Goal: Transaction & Acquisition: Purchase product/service

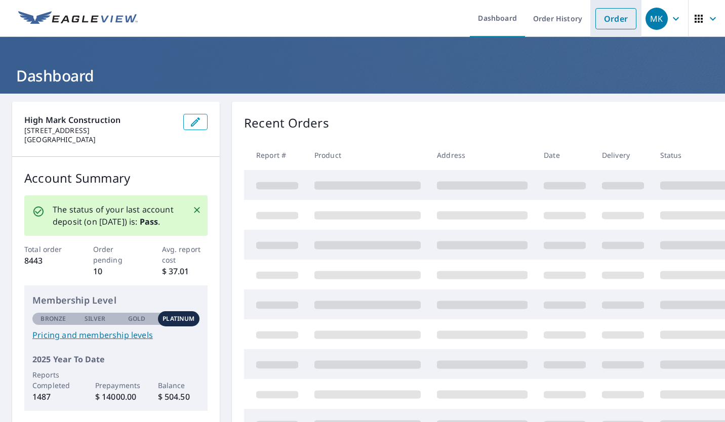
click at [607, 15] on link "Order" at bounding box center [616, 18] width 41 height 21
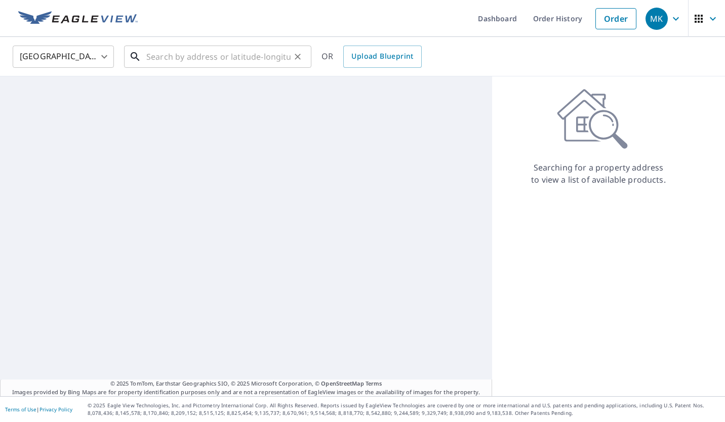
click at [265, 57] on input "text" at bounding box center [218, 57] width 144 height 28
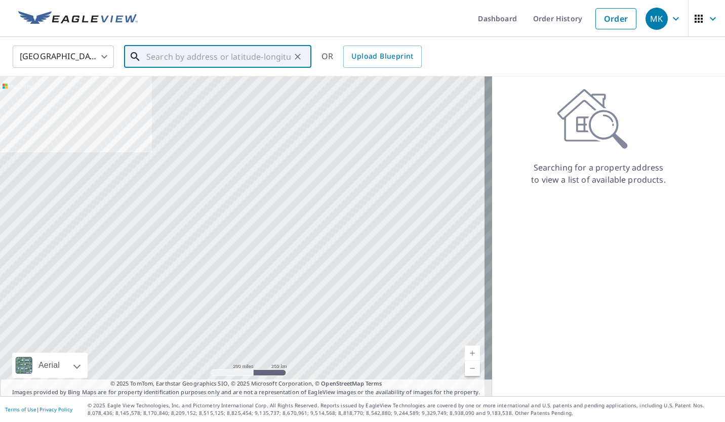
paste input "11833 greenhill drive, hagerstown, MD. 21742"
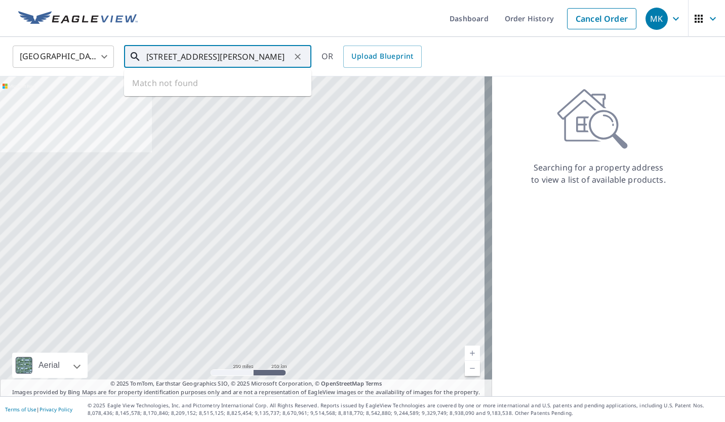
scroll to position [0, 33]
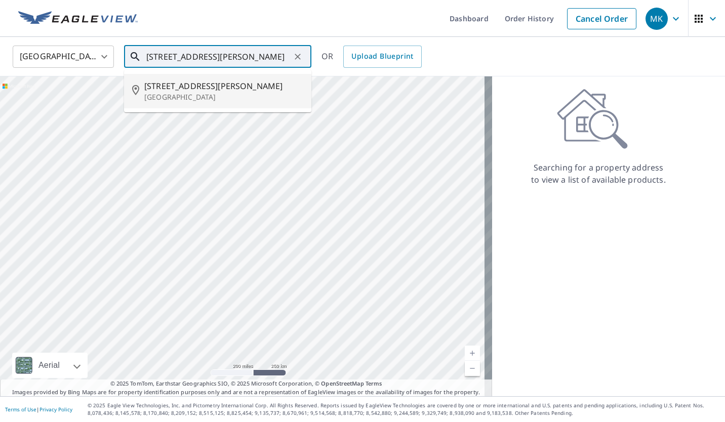
click at [249, 90] on span "11833 Greenhill Dr" at bounding box center [223, 86] width 159 height 12
type input "11833 Greenhill Dr Hagerstown, MD 21742"
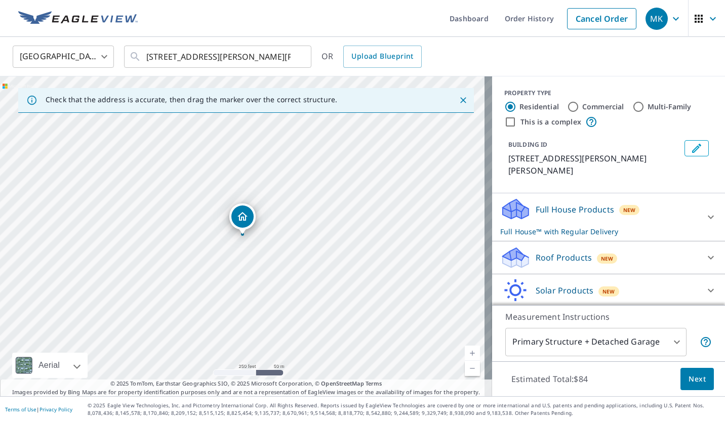
click at [708, 259] on icon at bounding box center [711, 258] width 6 height 4
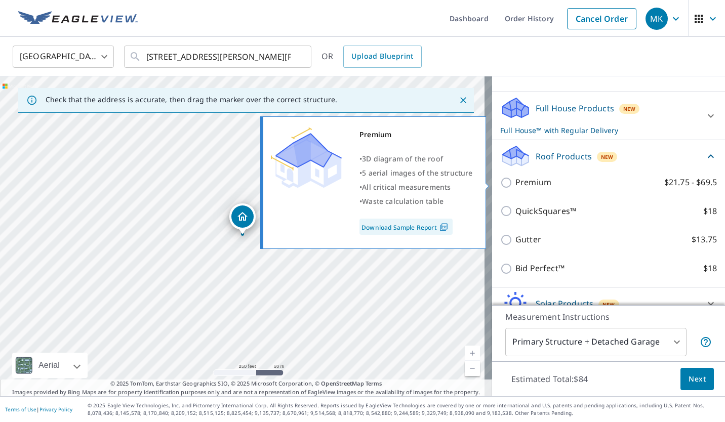
click at [500, 181] on input "Premium $21.75 - $69.5" at bounding box center [507, 183] width 15 height 12
checkbox input "true"
checkbox input "false"
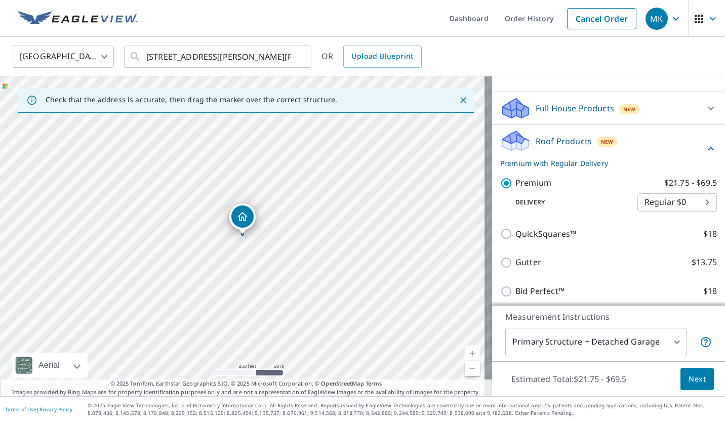
click at [527, 58] on div "United States US ​ 11833 Greenhill Dr Hagerstown, MD 21742 ​ OR Upload Blueprint" at bounding box center [359, 57] width 708 height 24
drag, startPoint x: 189, startPoint y: 190, endPoint x: 270, endPoint y: 310, distance: 144.8
click at [270, 310] on div "11833 Greenhill Dr Hagerstown, MD 21742" at bounding box center [246, 236] width 492 height 320
drag, startPoint x: 256, startPoint y: 287, endPoint x: 239, endPoint y: 197, distance: 91.2
click at [239, 197] on div "11833 Greenhill Dr Hagerstown, MD 21742" at bounding box center [246, 236] width 492 height 320
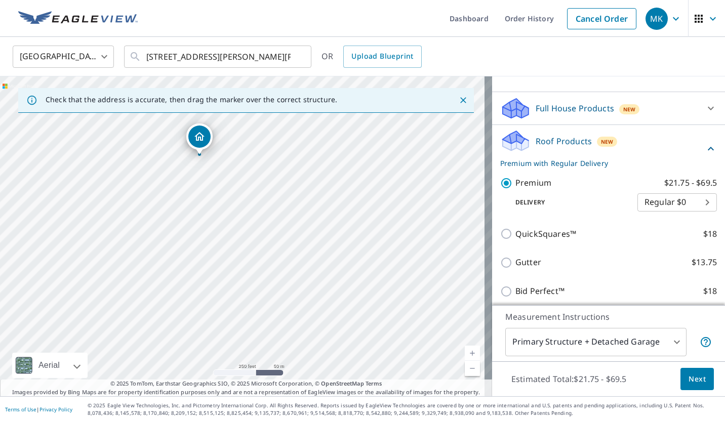
click at [690, 379] on span "Next" at bounding box center [697, 379] width 17 height 13
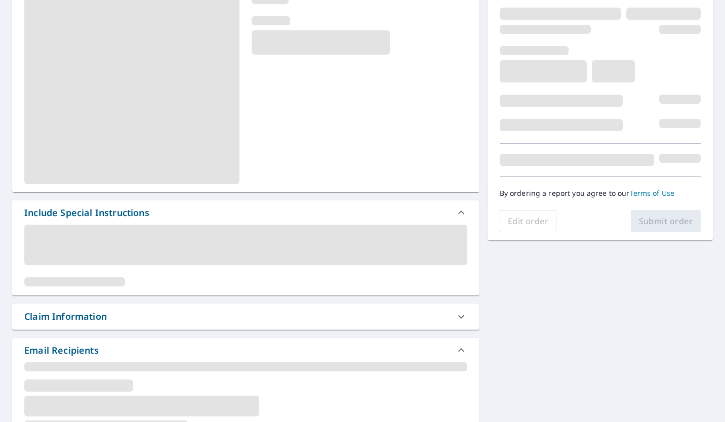
scroll to position [152, 0]
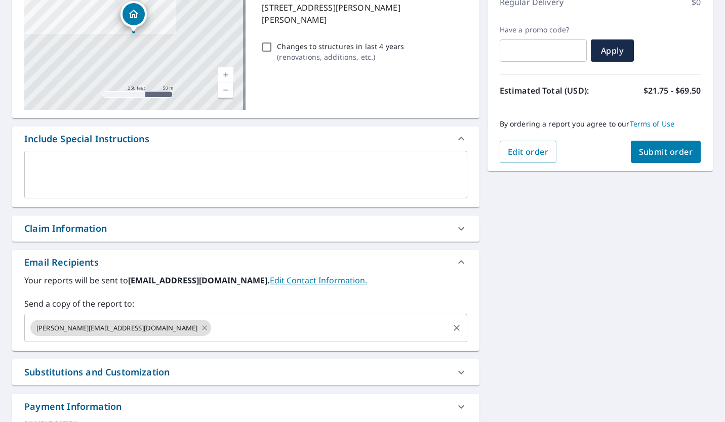
click at [201, 329] on icon at bounding box center [205, 328] width 8 height 11
checkbox input "true"
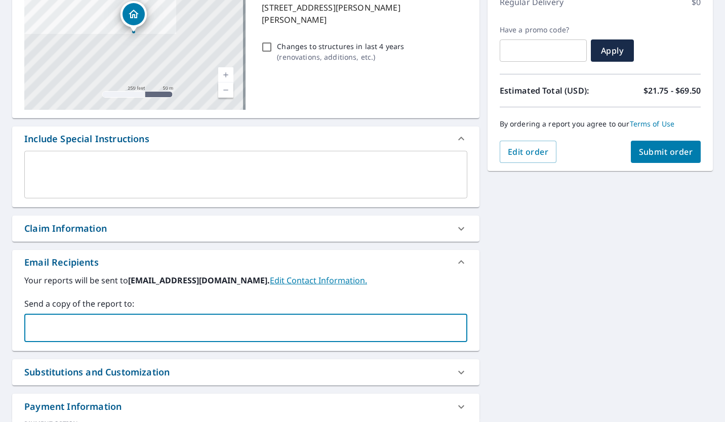
click at [142, 324] on input "text" at bounding box center [238, 328] width 419 height 19
type input "atenly@highmarkconstruction.com"
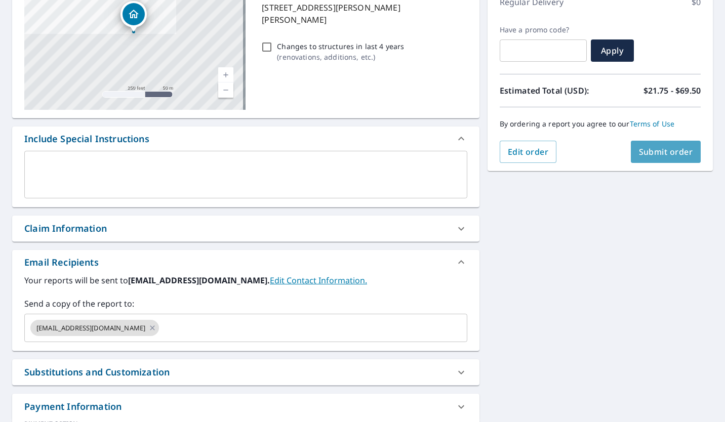
click at [651, 150] on span "Submit order" at bounding box center [666, 151] width 54 height 11
checkbox input "true"
